Goal: Information Seeking & Learning: Learn about a topic

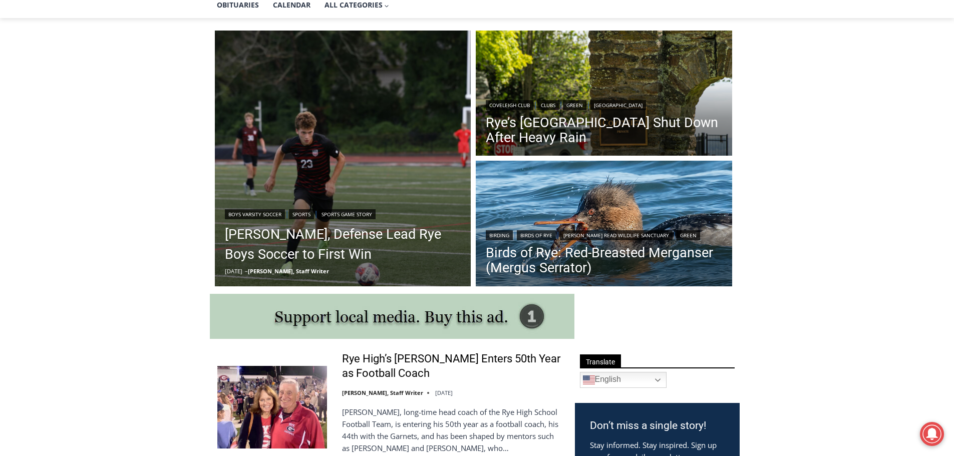
scroll to position [250, 0]
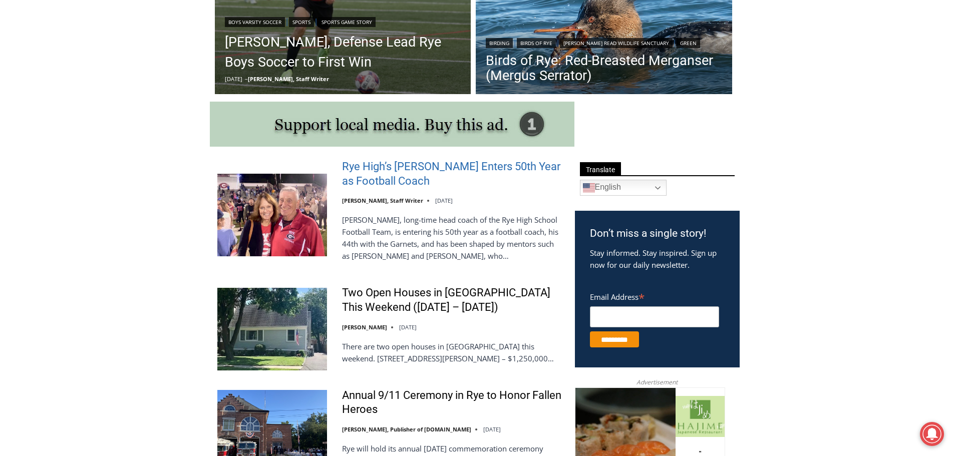
click at [378, 185] on link "Rye High’s Dino Garr Enters 50th Year as Football Coach" at bounding box center [452, 174] width 220 height 29
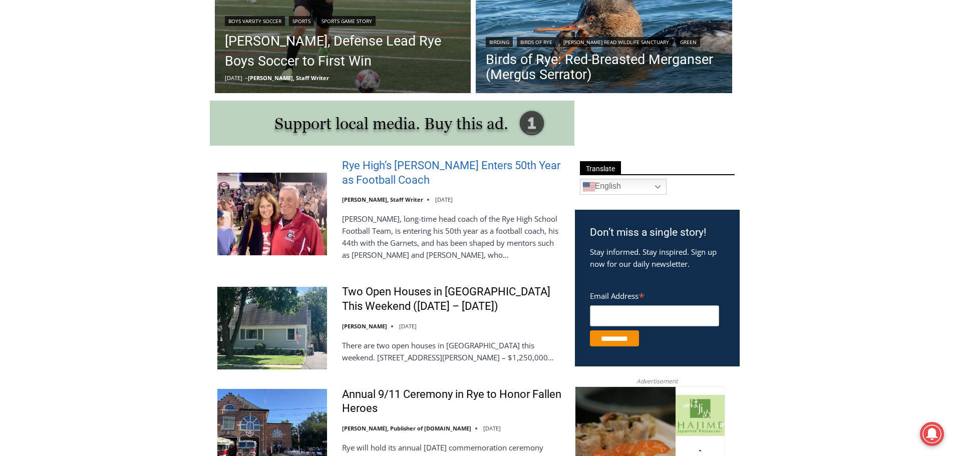
scroll to position [444, 0]
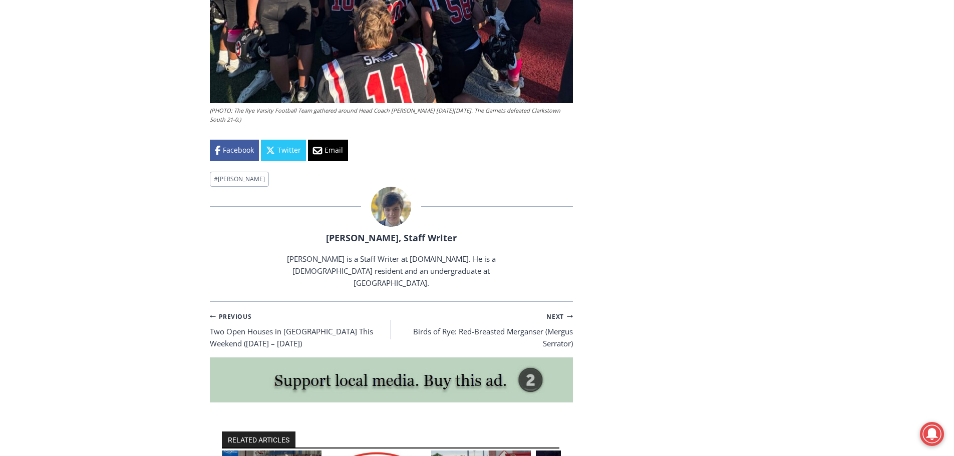
scroll to position [3286, 0]
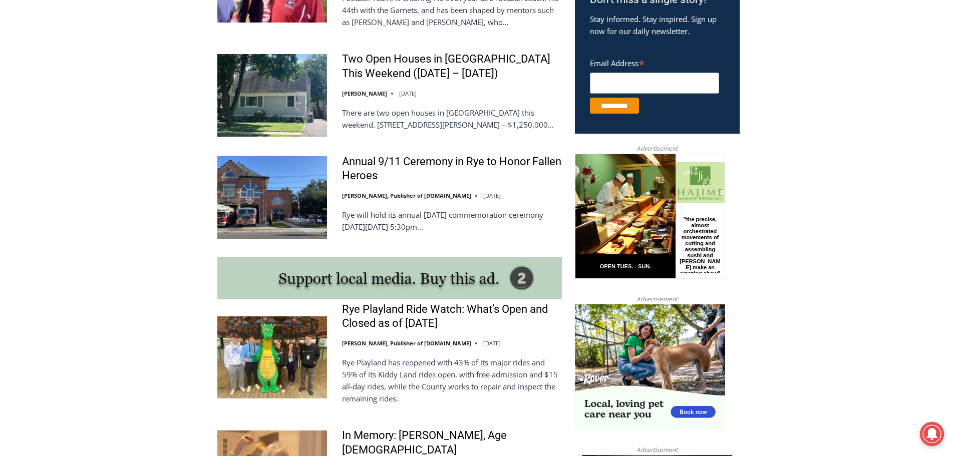
scroll to position [675, 0]
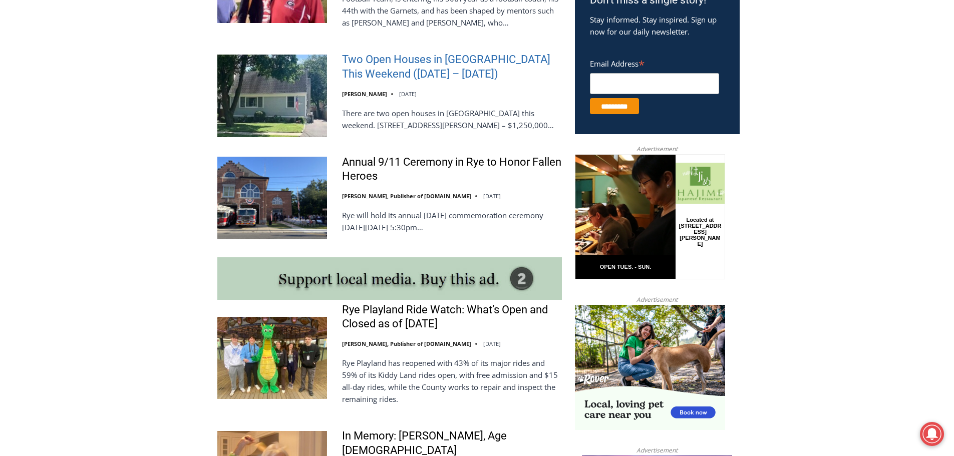
click at [407, 58] on link "Two Open Houses in [GEOGRAPHIC_DATA] This Weekend ([DATE] – [DATE])" at bounding box center [452, 67] width 220 height 29
drag, startPoint x: 407, startPoint y: 58, endPoint x: 403, endPoint y: 66, distance: 9.0
click at [403, 66] on link "Two Open Houses in [GEOGRAPHIC_DATA] This Weekend ([DATE] – [DATE])" at bounding box center [452, 67] width 220 height 29
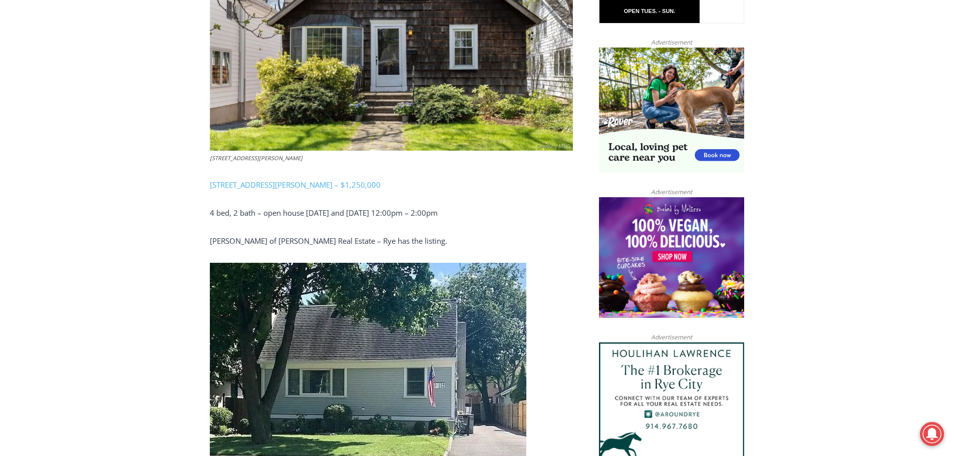
scroll to position [632, 0]
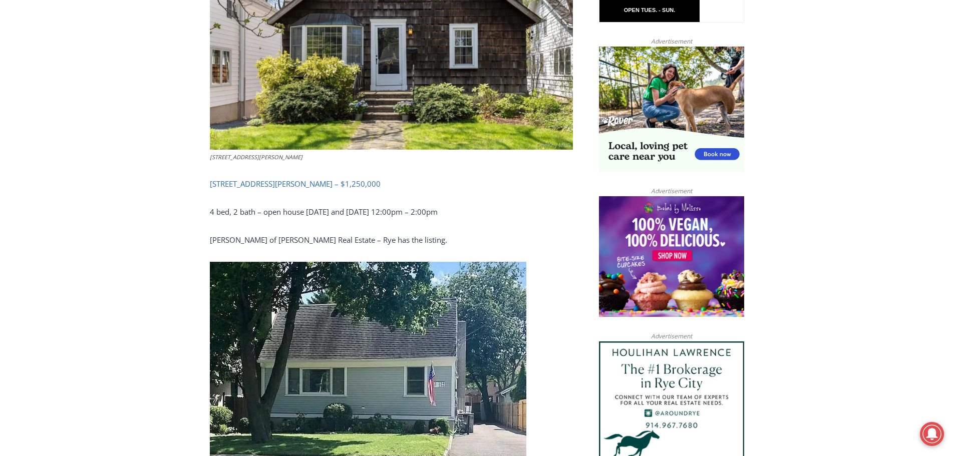
click at [304, 184] on link "504 Milton Road, Rye – $1,250,000" at bounding box center [295, 184] width 171 height 10
